Goal: Navigation & Orientation: Find specific page/section

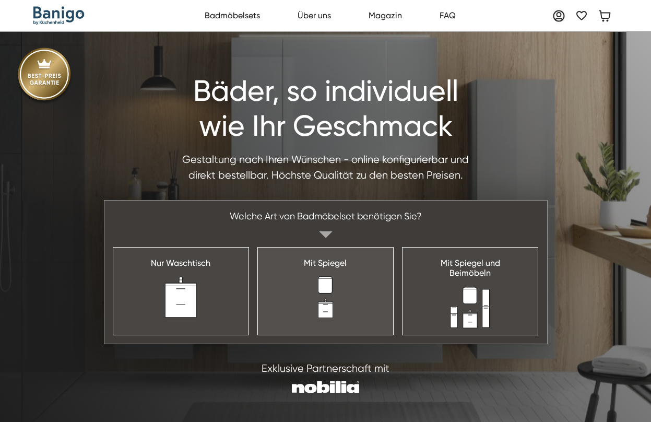
click at [333, 302] on link "Mit Spiegel" at bounding box center [325, 291] width 136 height 88
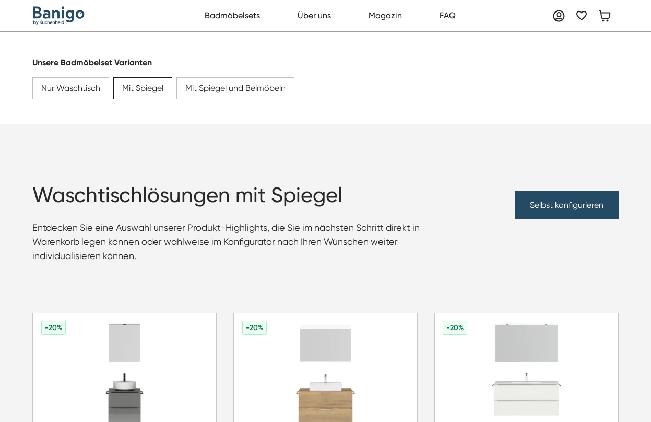
click at [65, 10] on img "home" at bounding box center [58, 15] width 51 height 19
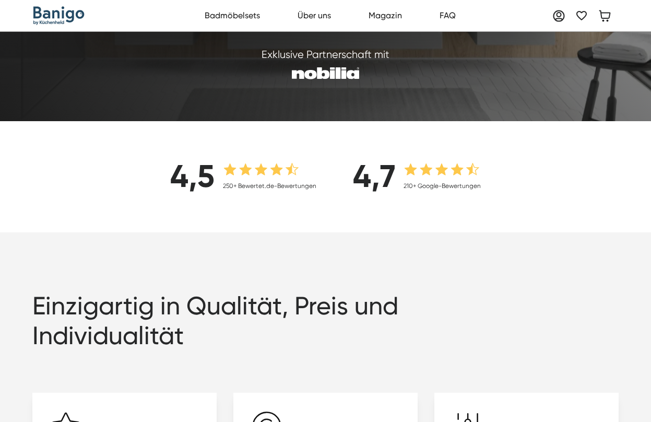
scroll to position [212, 0]
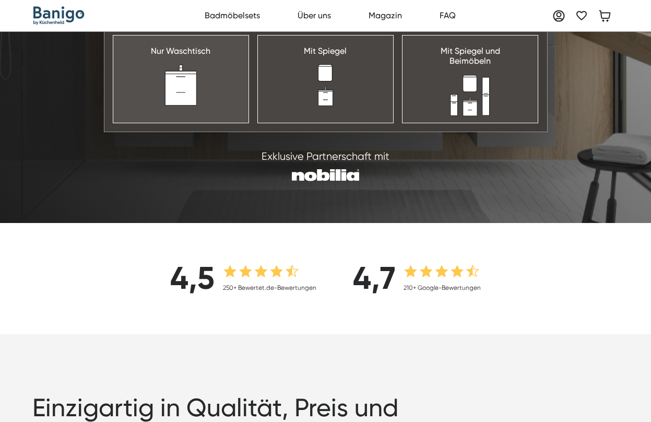
click at [219, 90] on link "Nur Waschtisch" at bounding box center [181, 79] width 136 height 88
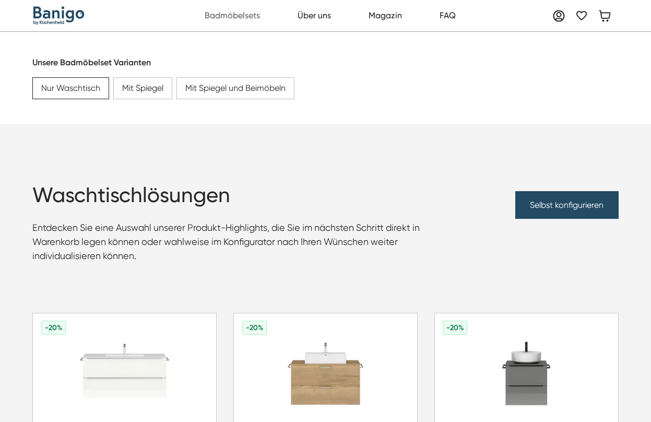
click at [236, 13] on link "Badmöbelsets" at bounding box center [232, 15] width 67 height 21
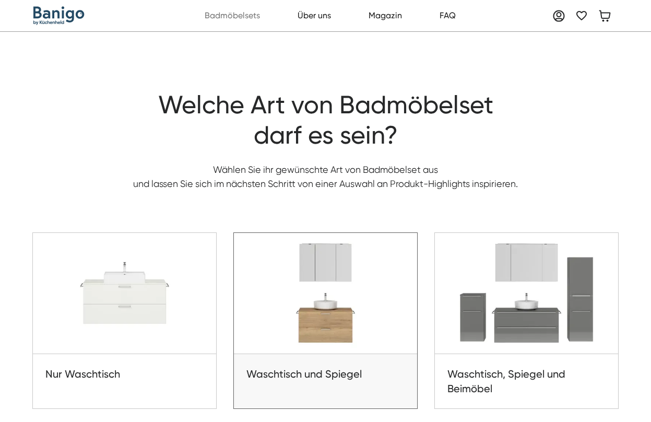
scroll to position [312, 0]
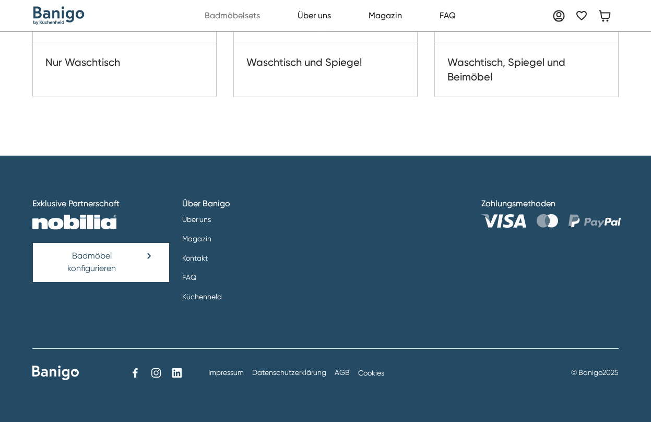
click at [553, 253] on div "Exklusive Partnerschaft Badmöbel konfigurieren Über Banigo Über uns Magazin Kon…" at bounding box center [325, 251] width 586 height 109
click at [470, 295] on div "Exklusive Partnerschaft Badmöbel konfigurieren Über Banigo Über uns Magazin Kon…" at bounding box center [325, 251] width 586 height 109
click at [465, 201] on div "Exklusive Partnerschaft Badmöbel konfigurieren Über Banigo Über uns Magazin Kon…" at bounding box center [325, 251] width 586 height 109
